Goal: Navigation & Orientation: Go to known website

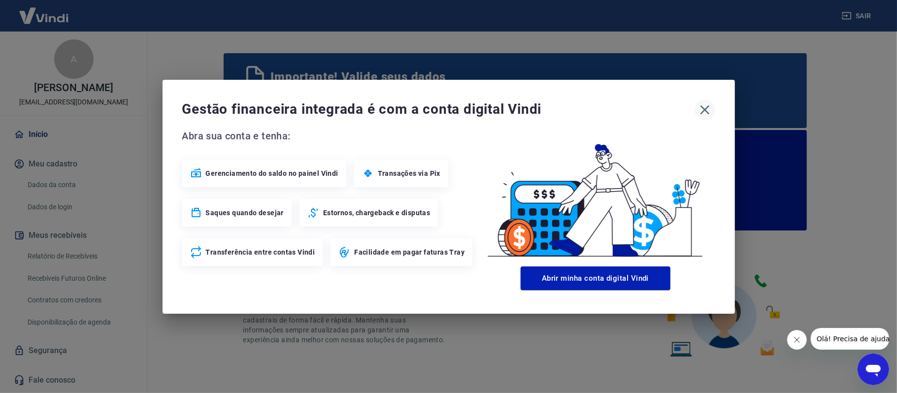
click at [703, 109] on icon "button" at bounding box center [705, 110] width 16 height 16
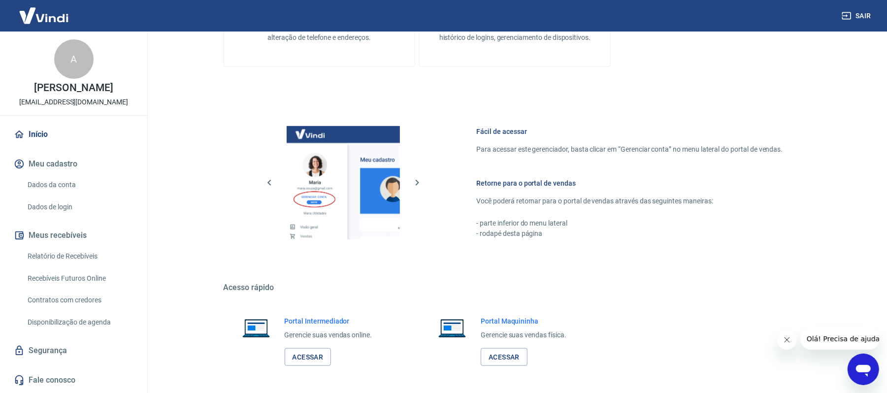
scroll to position [525, 0]
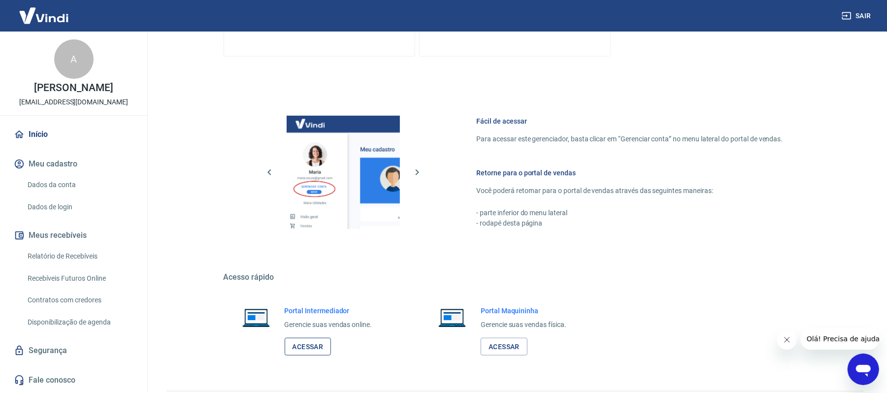
click at [318, 340] on link "Acessar" at bounding box center [308, 347] width 47 height 18
